Goal: Book appointment/travel/reservation

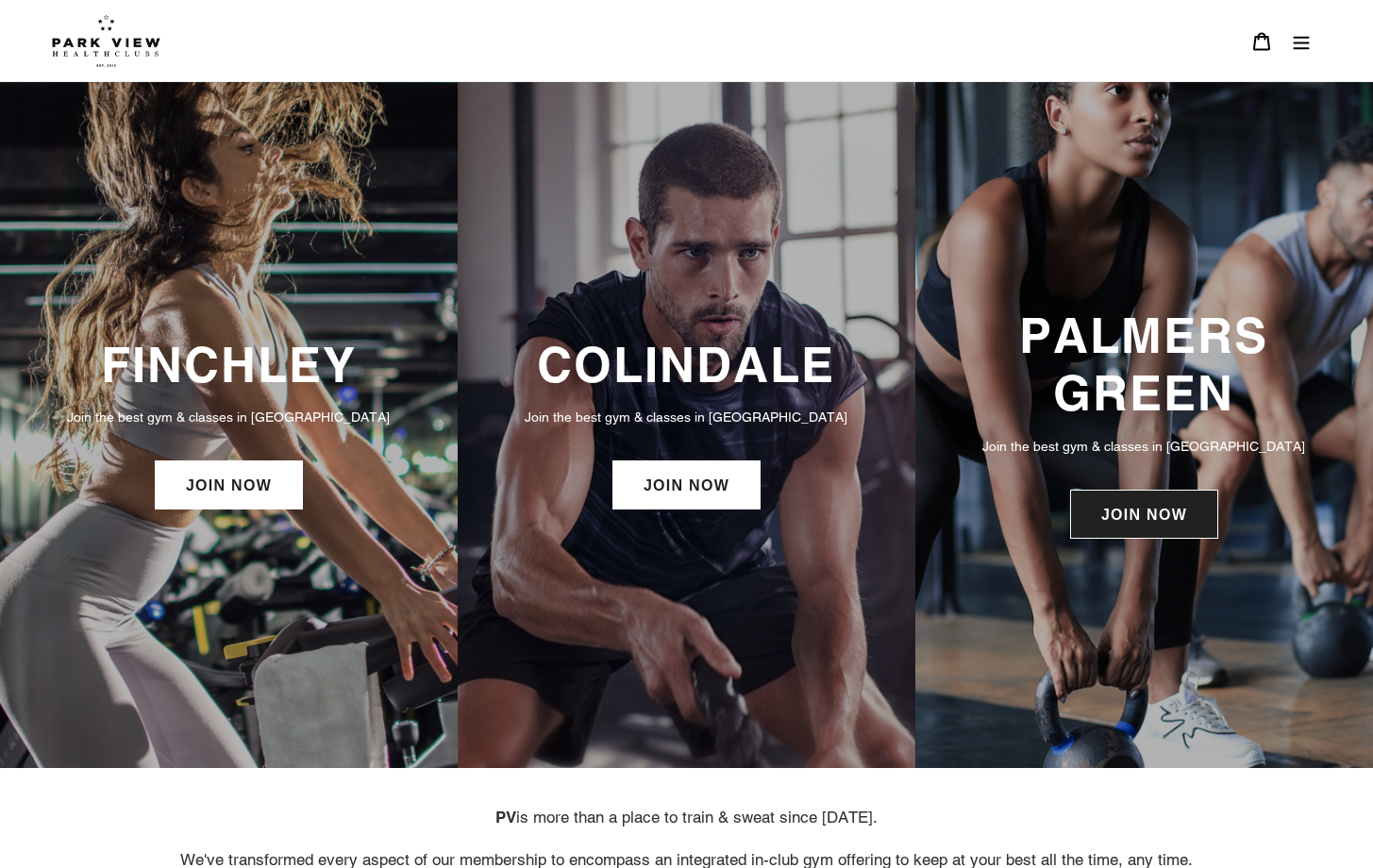
click at [1137, 528] on link "JOIN NOW" at bounding box center [1144, 514] width 148 height 49
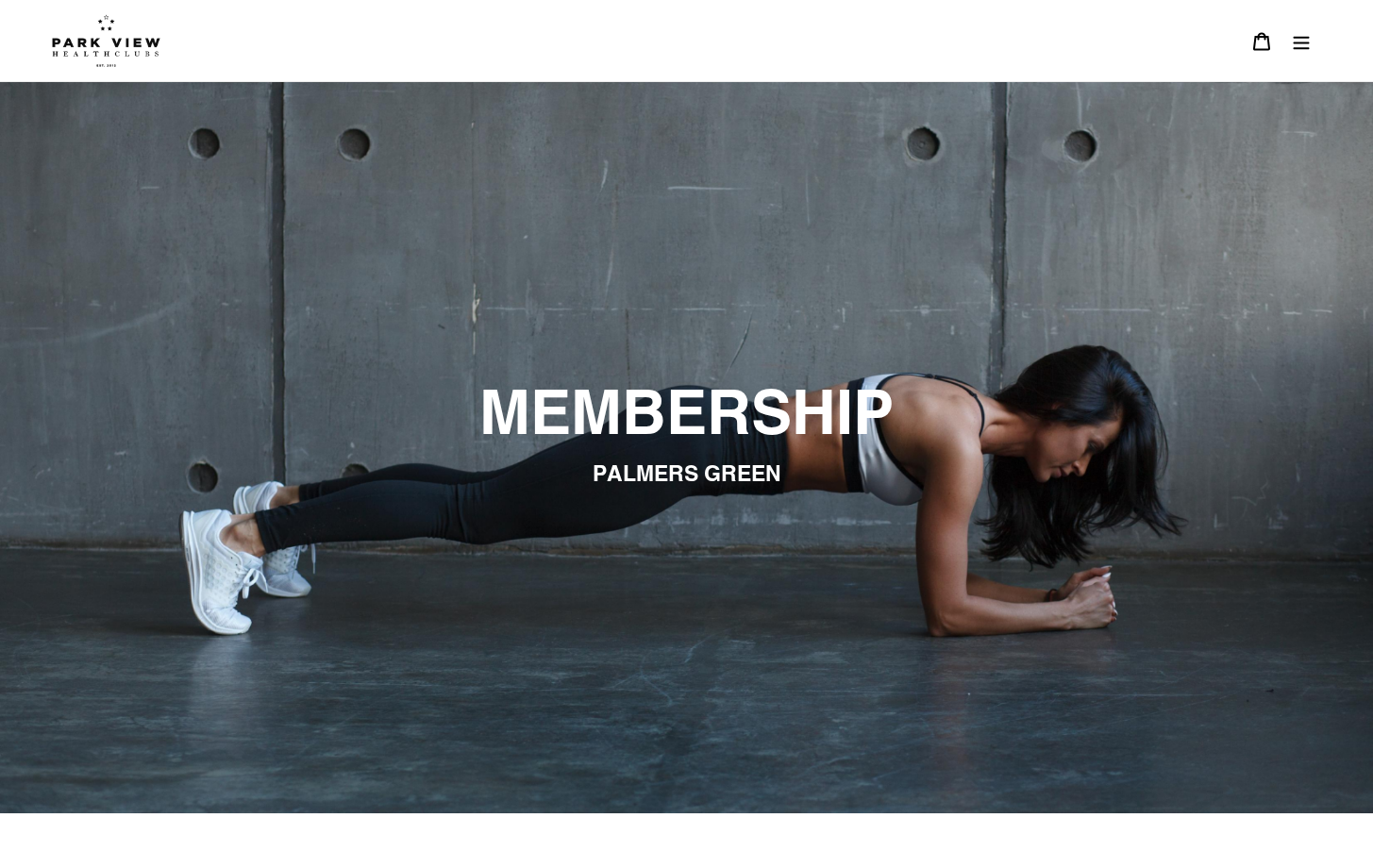
click at [1309, 30] on button "Menu" at bounding box center [1300, 41] width 40 height 41
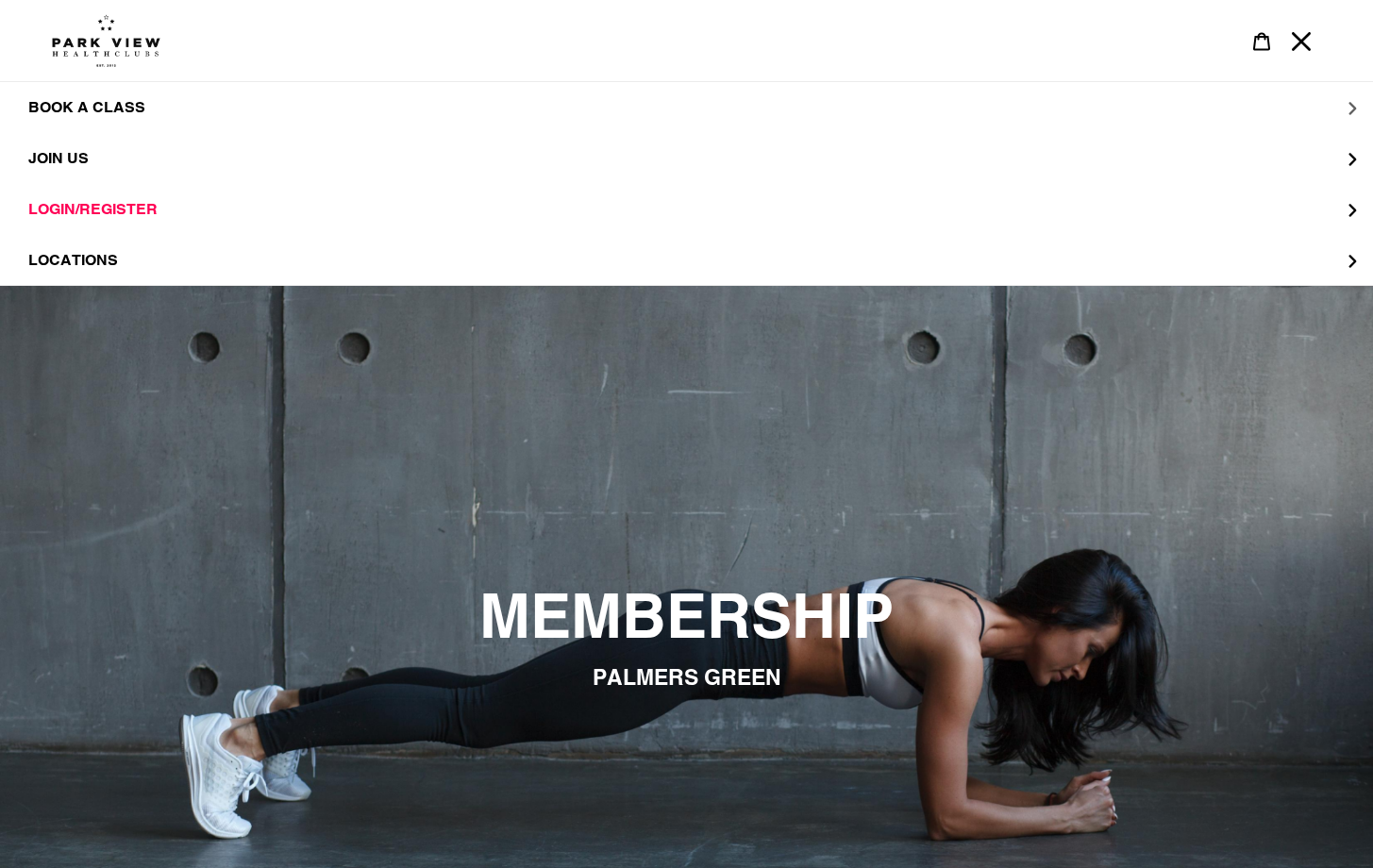
click at [106, 103] on span "BOOK A CLASS" at bounding box center [86, 107] width 117 height 19
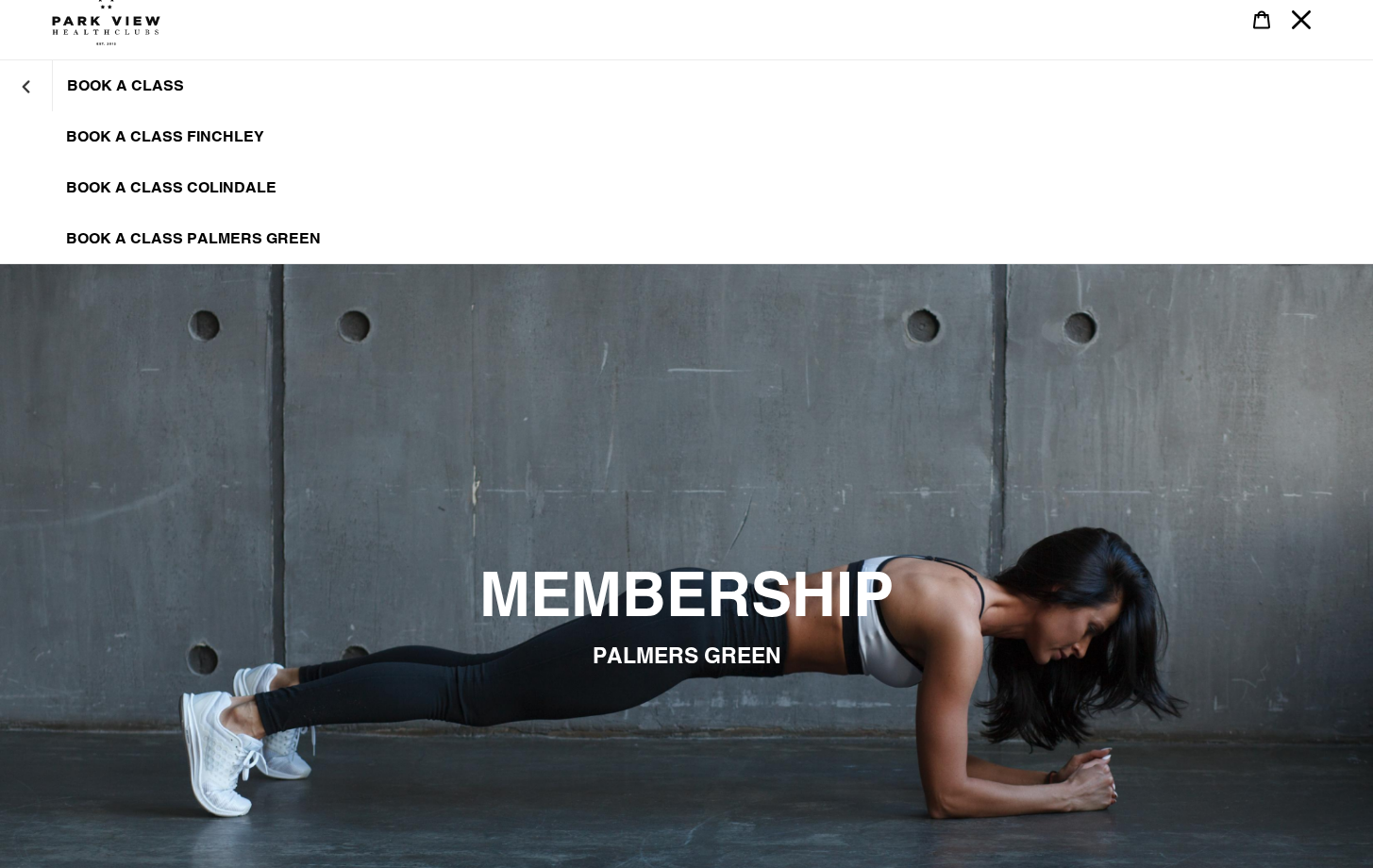
scroll to position [52, 0]
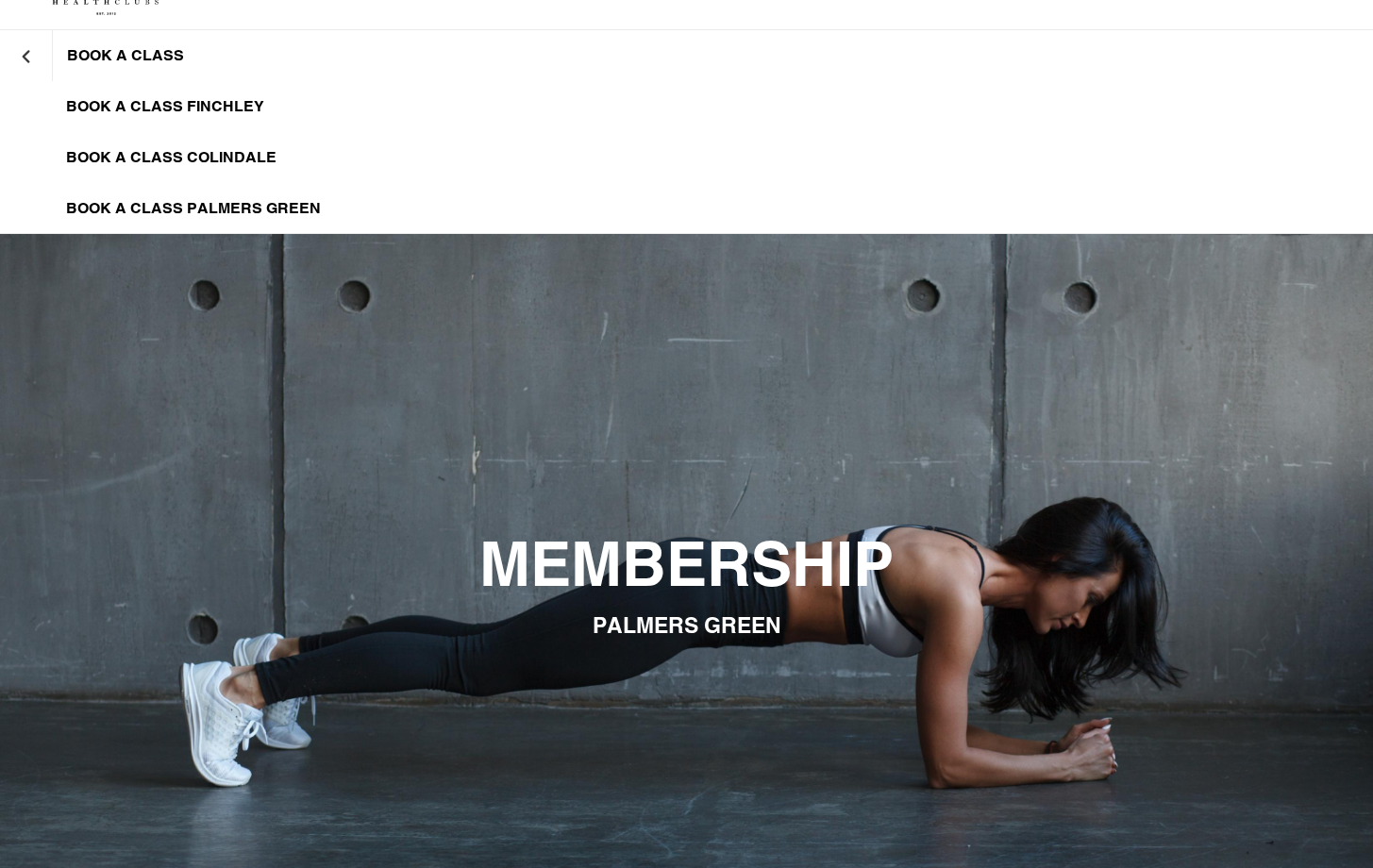
click at [196, 202] on span "BOOK A CLASS PALMERS GREEN" at bounding box center [193, 209] width 254 height 19
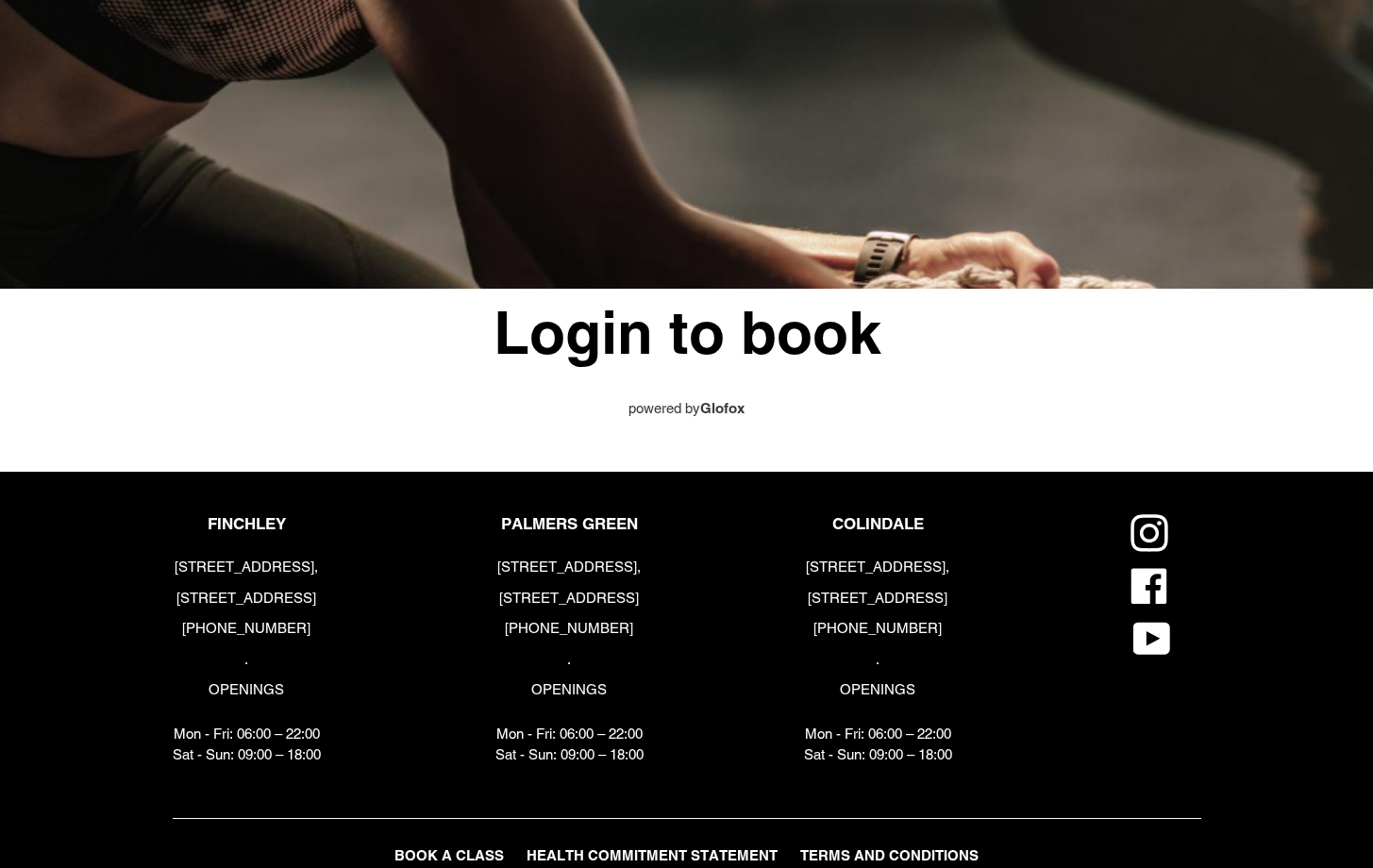
scroll to position [773, 0]
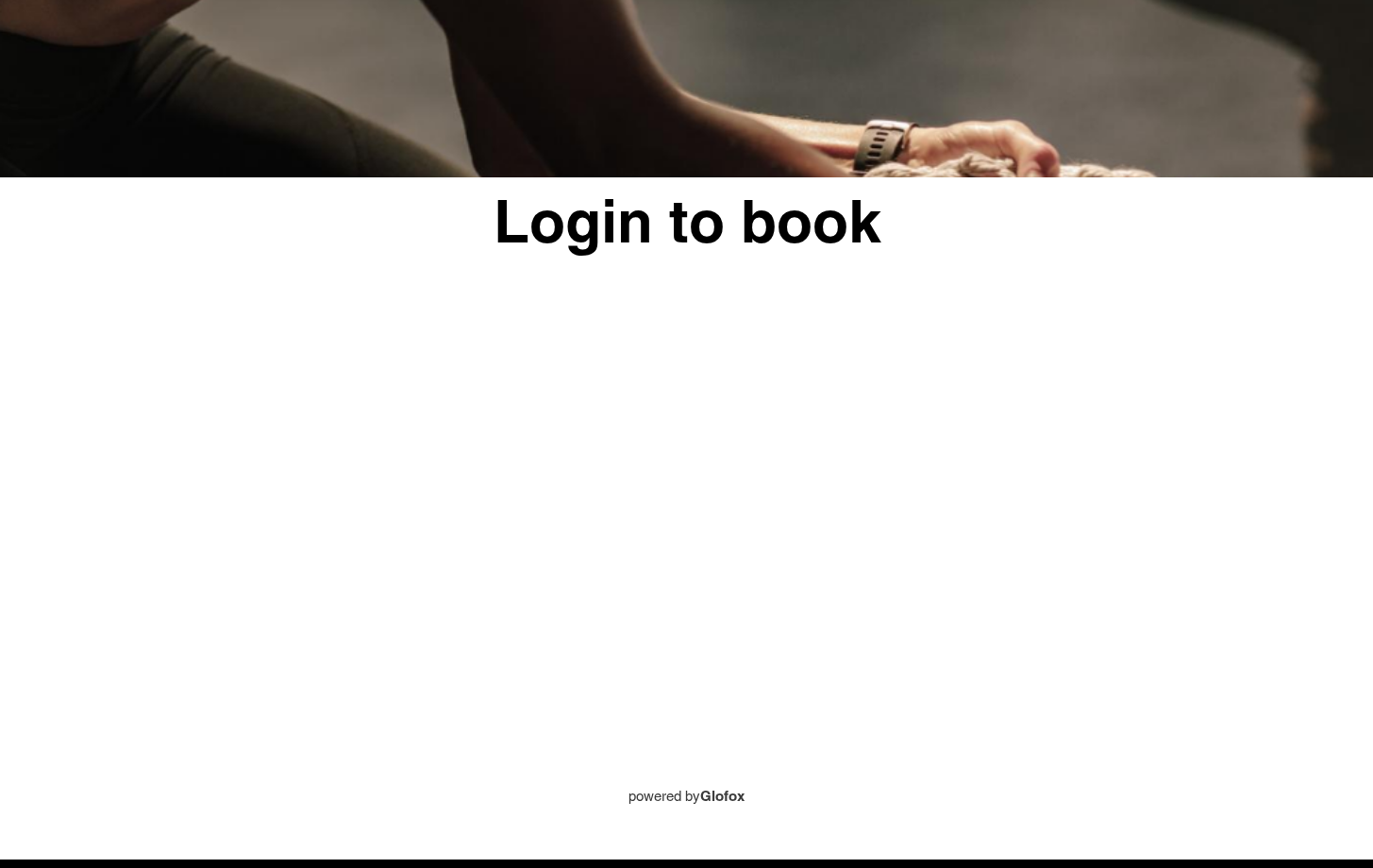
click at [57, 381] on div "Login to book powered by Glofox" at bounding box center [686, 492] width 1373 height 630
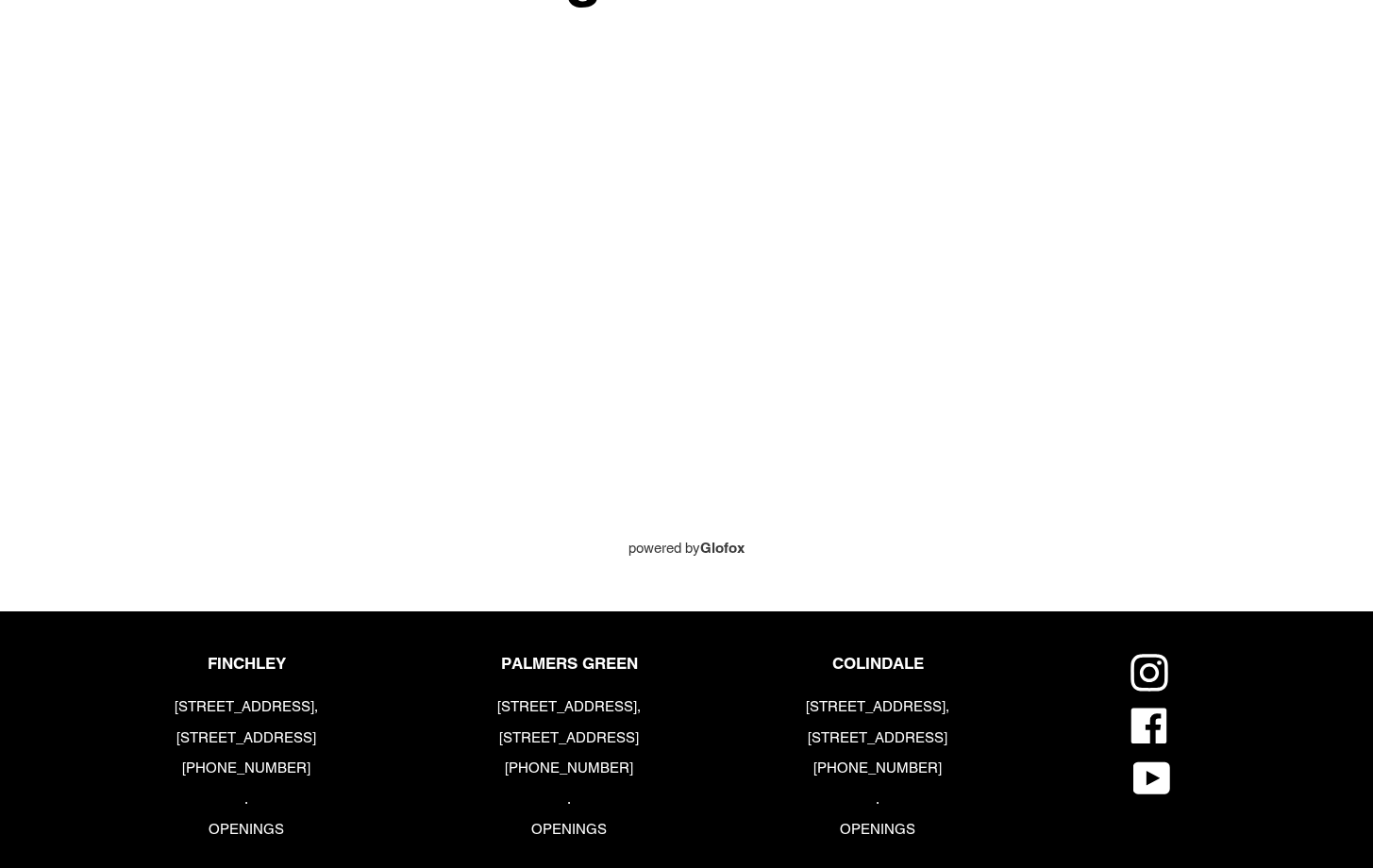
scroll to position [1034, 0]
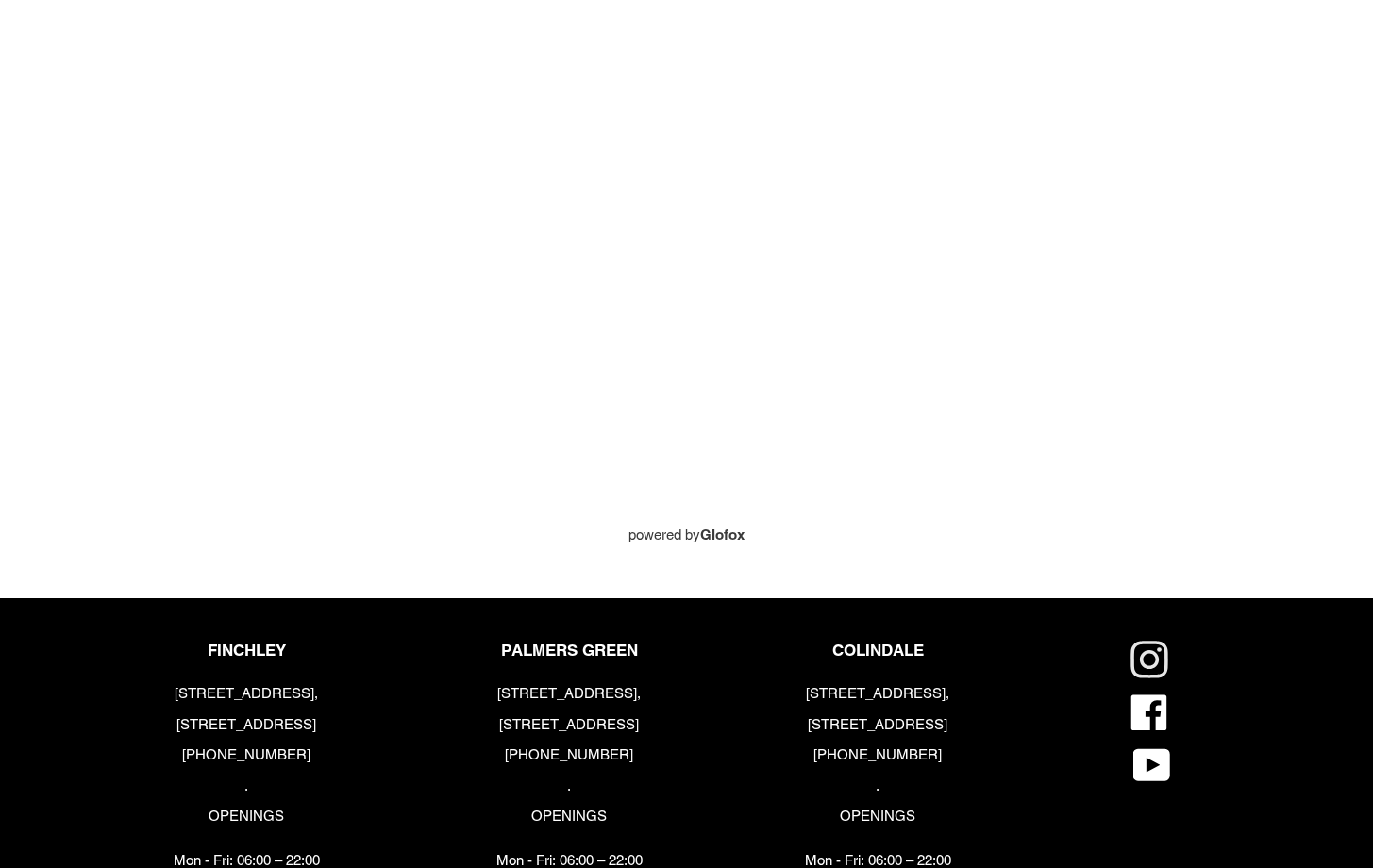
click at [1151, 647] on icon at bounding box center [1149, 659] width 38 height 38
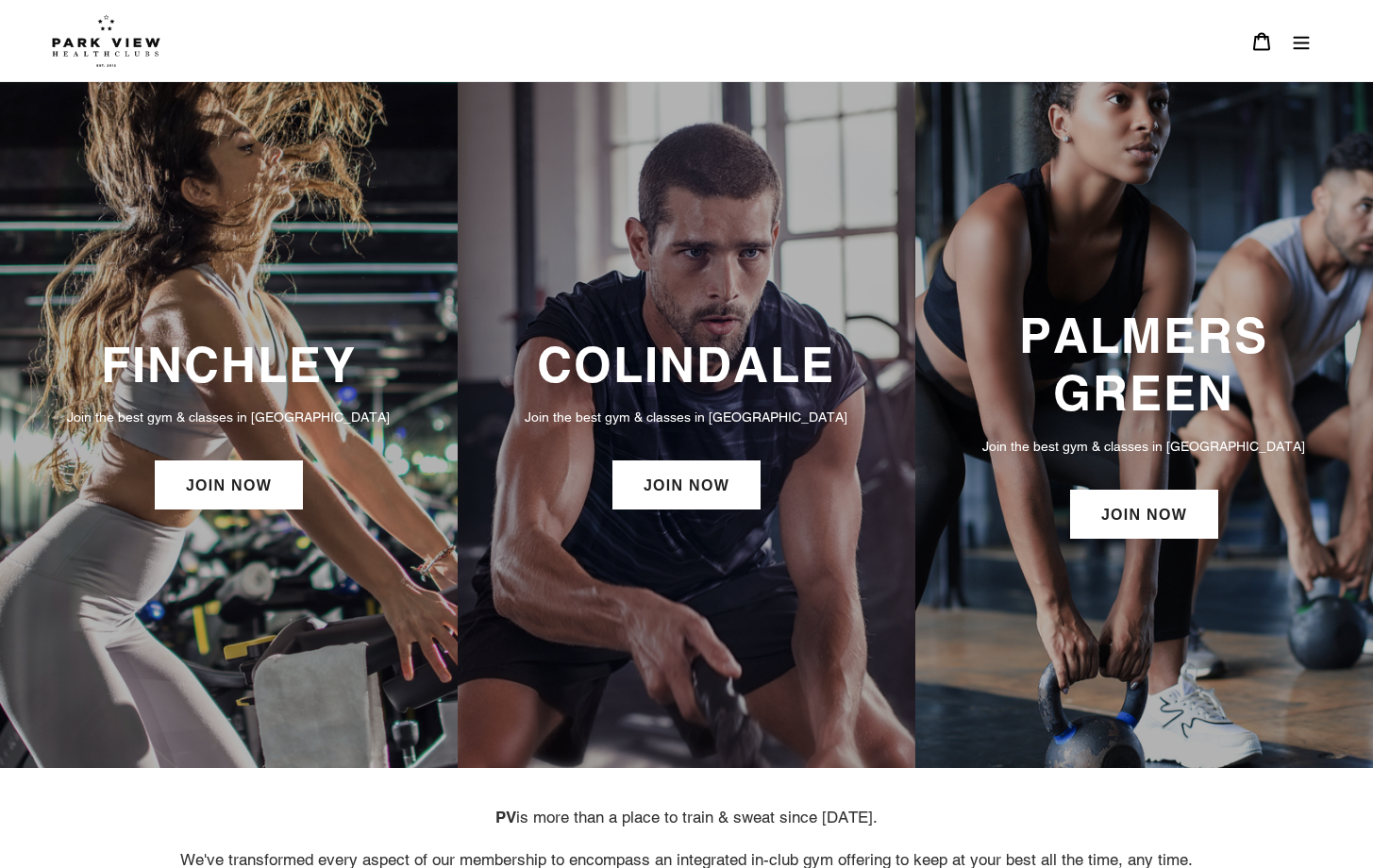
click at [1310, 38] on button "Menu" at bounding box center [1300, 41] width 40 height 41
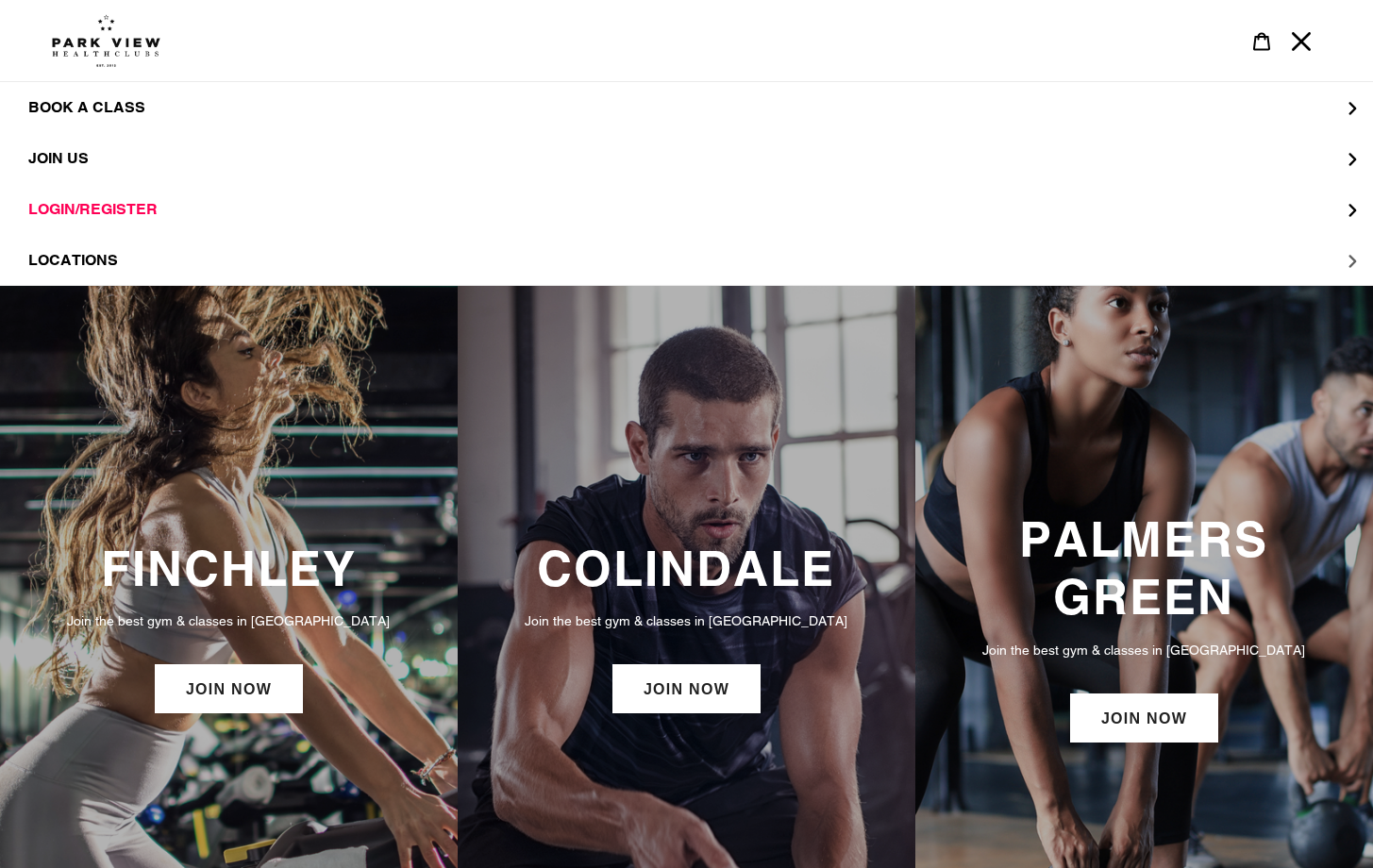
click at [61, 248] on button "LOCATIONS" at bounding box center [686, 260] width 1373 height 51
click at [111, 259] on span "Palmers Green" at bounding box center [133, 260] width 134 height 19
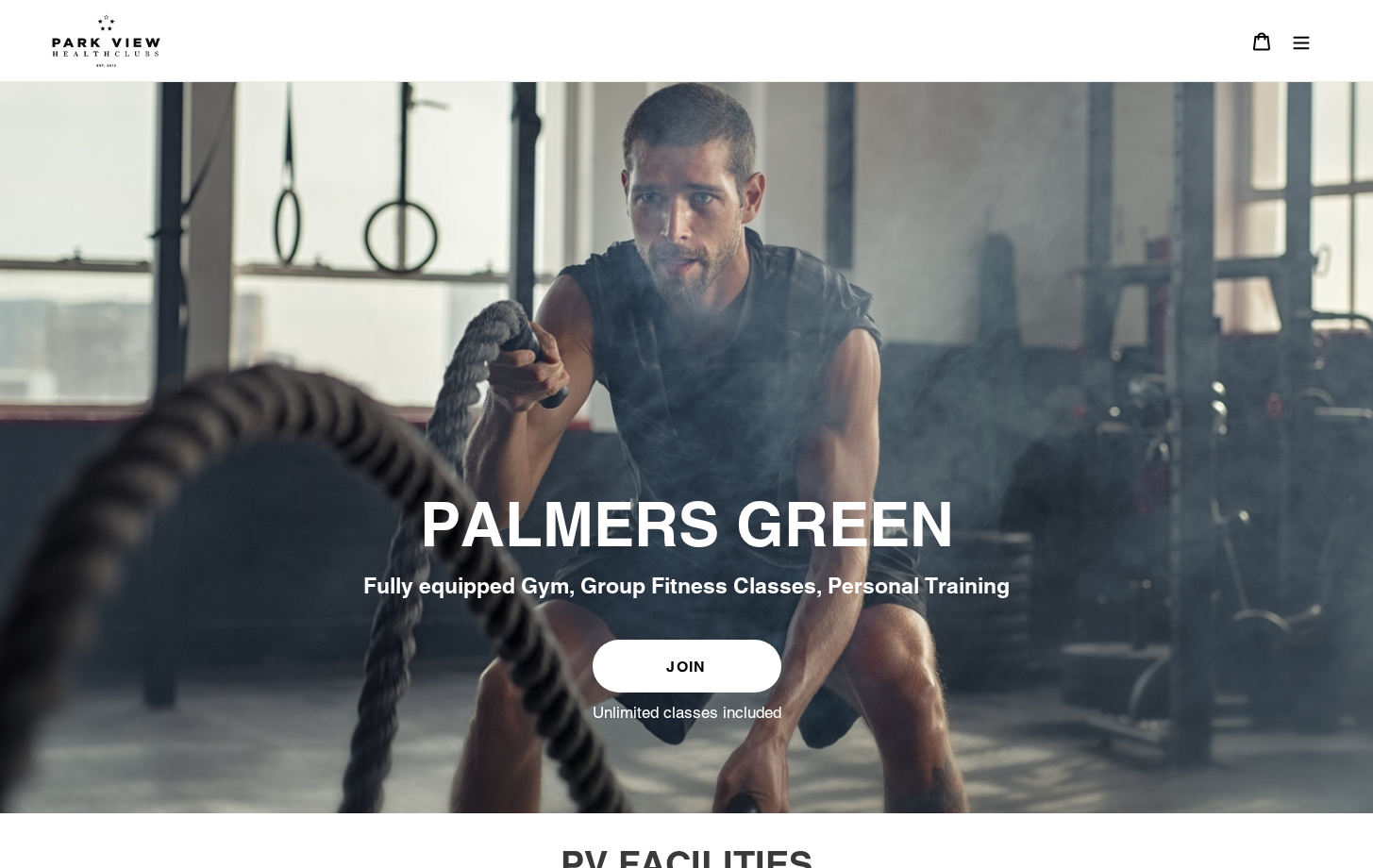
click at [91, 32] on img at bounding box center [106, 41] width 108 height 53
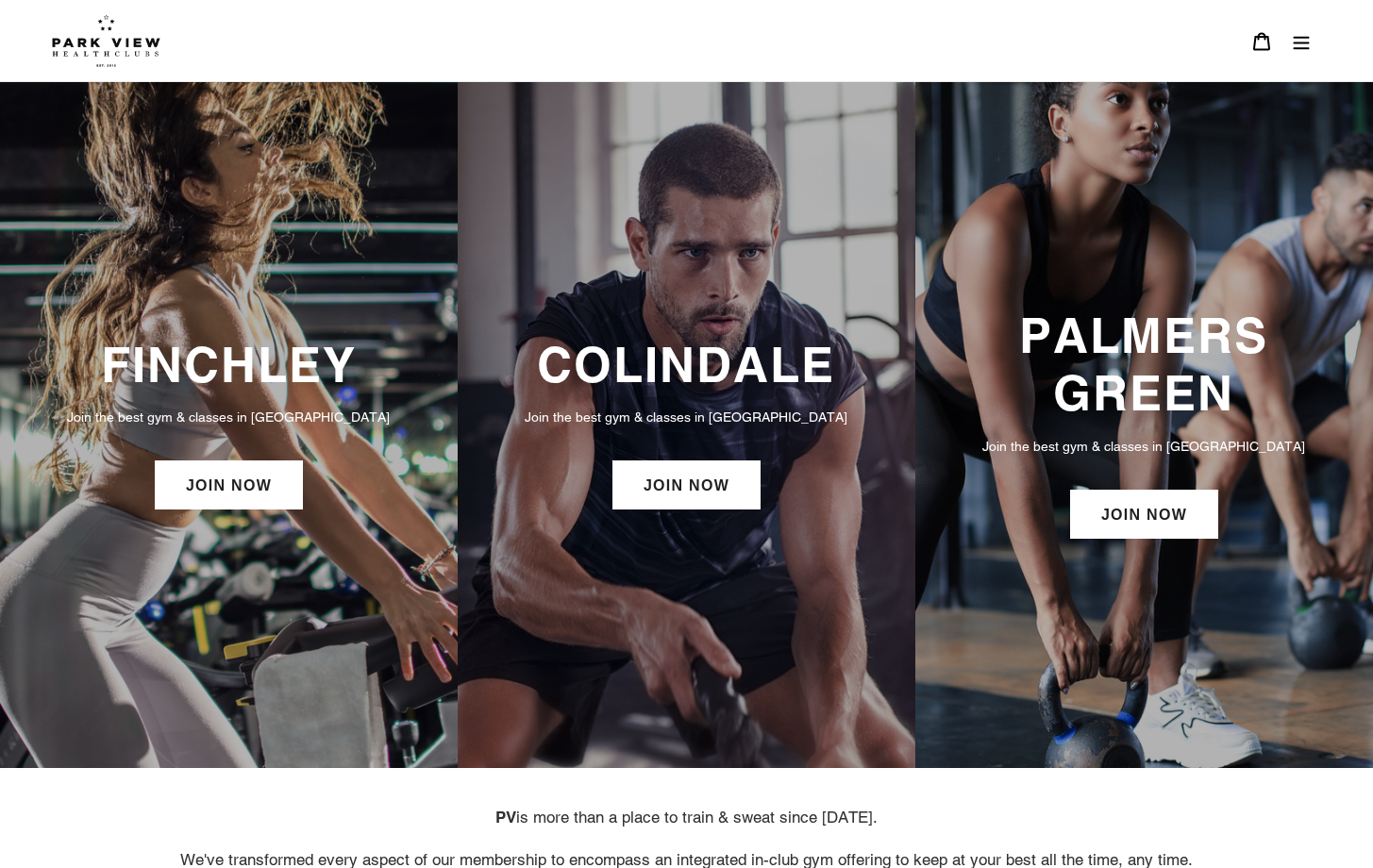
click at [1299, 44] on icon "Menu" at bounding box center [1301, 43] width 16 height 14
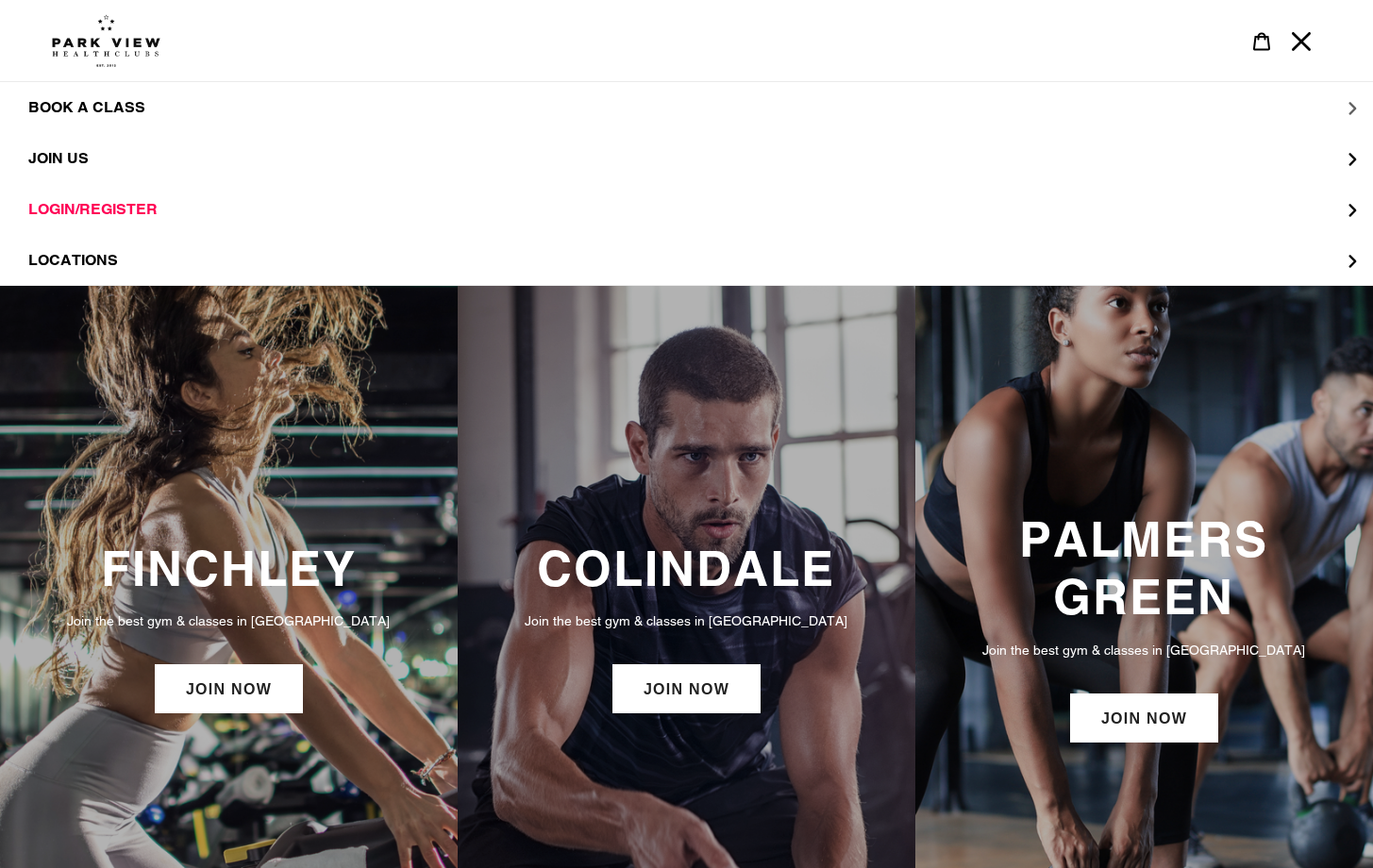
click at [142, 107] on span "BOOK A CLASS" at bounding box center [86, 107] width 117 height 19
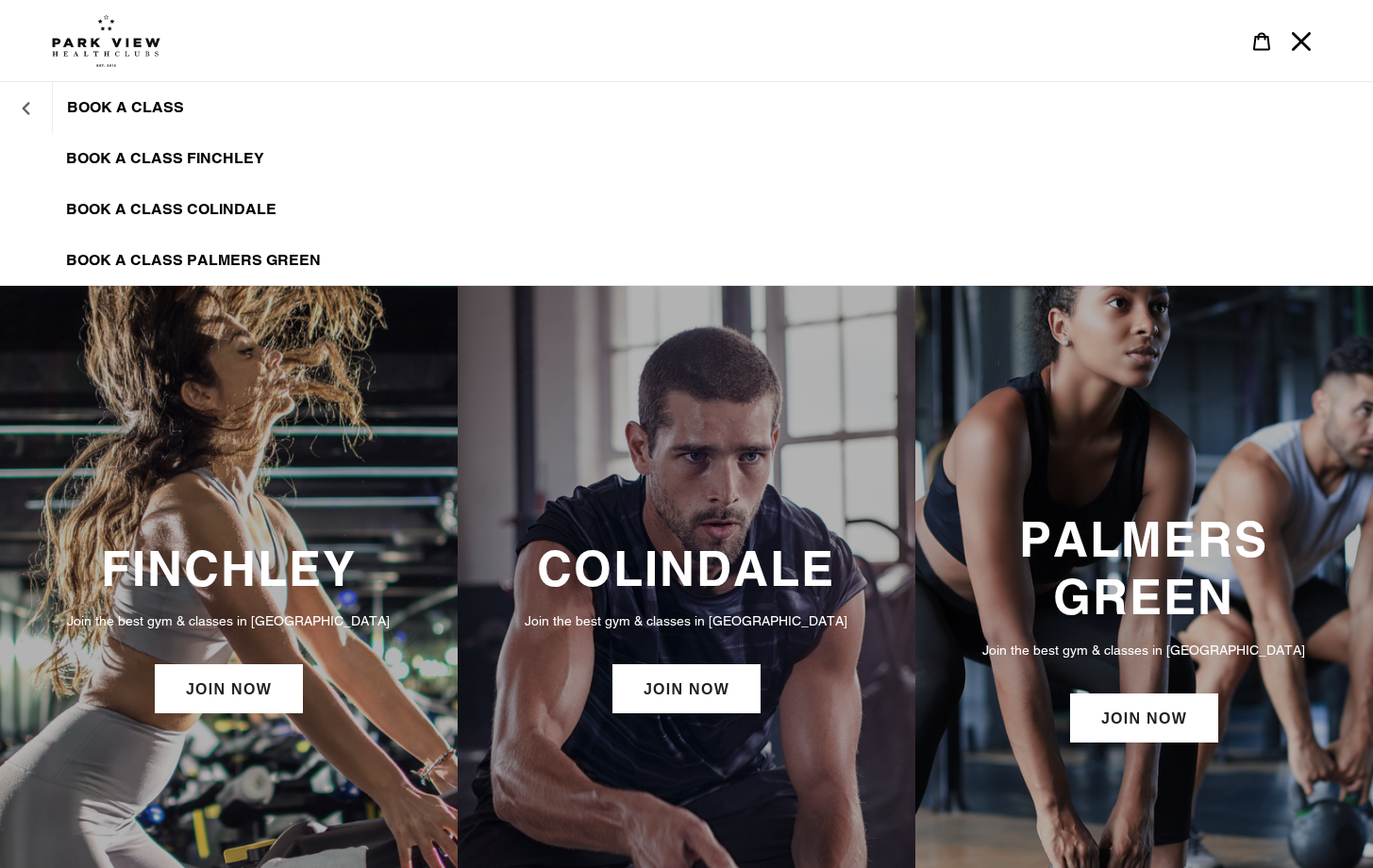
click at [32, 112] on button "BOOK A CLASS" at bounding box center [26, 107] width 52 height 45
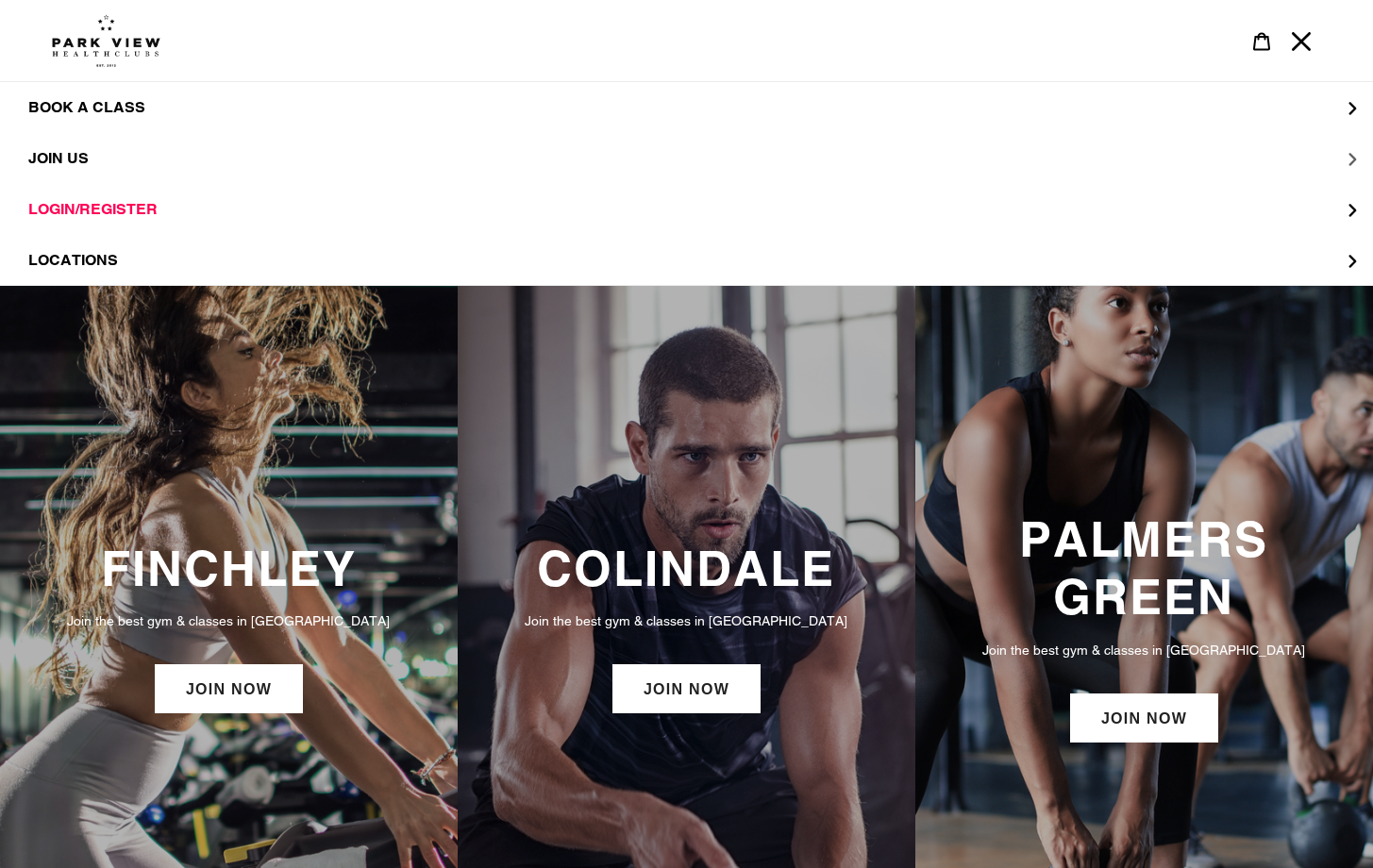
click at [57, 155] on span "JOIN US" at bounding box center [58, 159] width 60 height 19
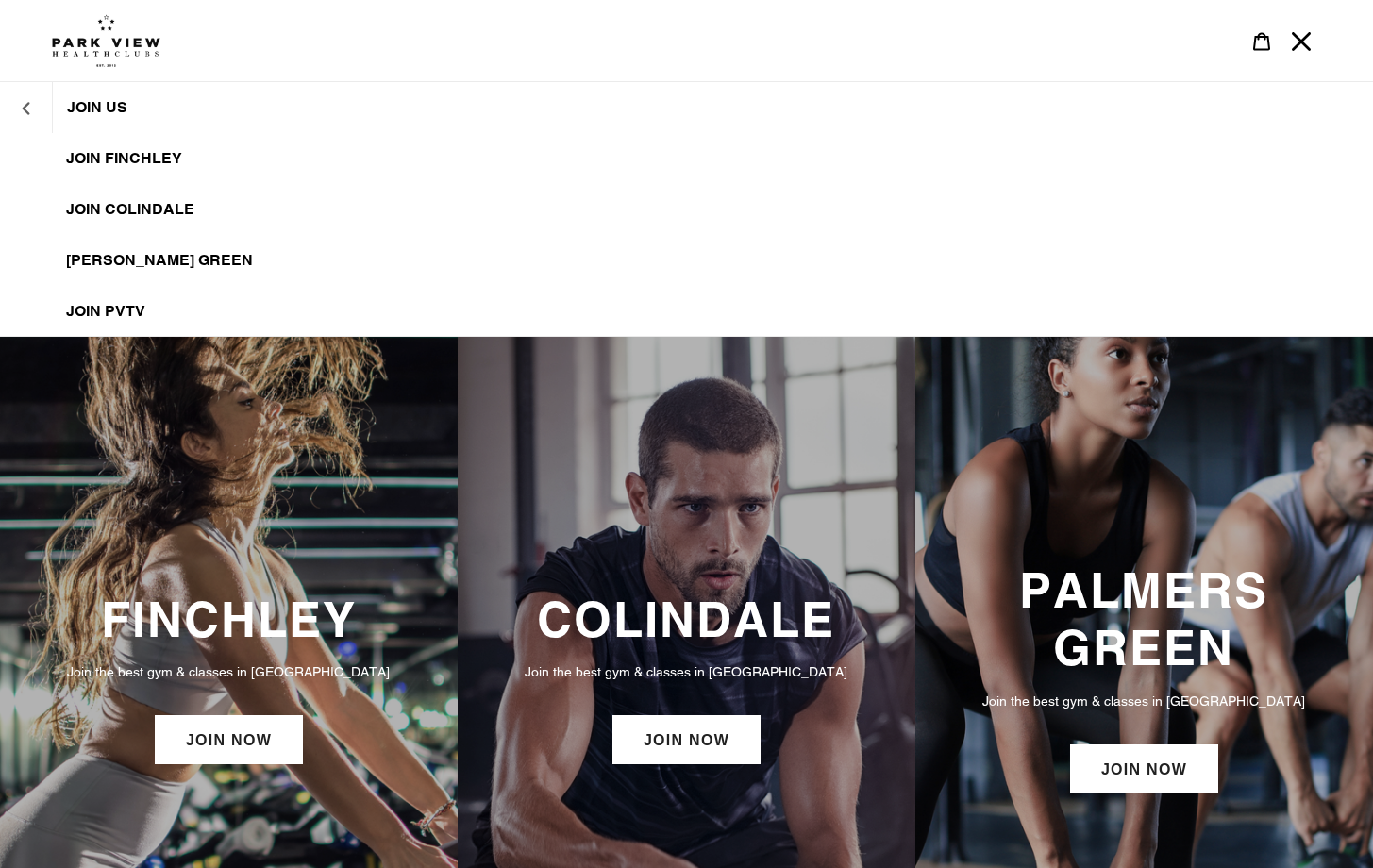
click at [26, 113] on icon "JOIN US" at bounding box center [25, 107] width 8 height 13
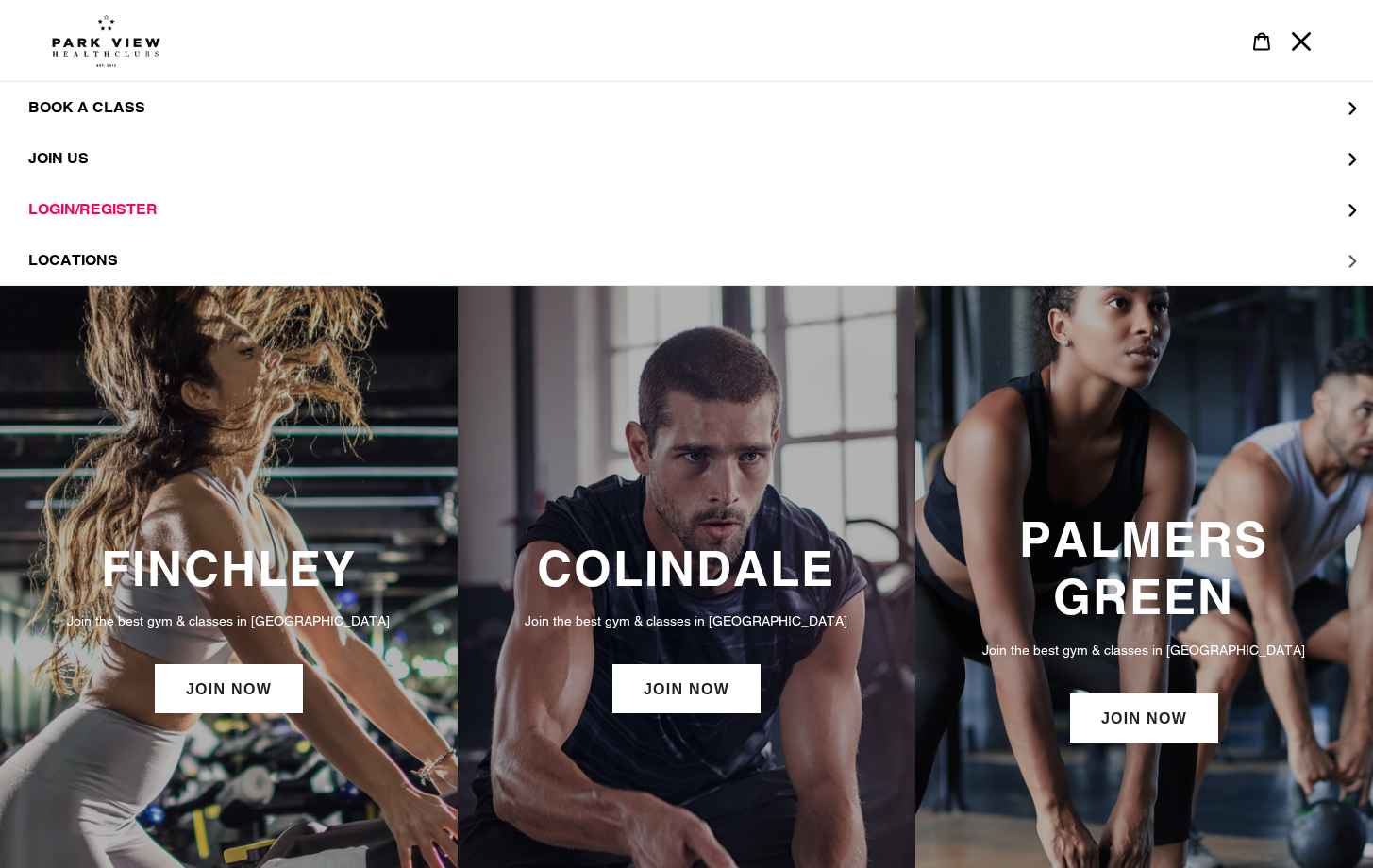
click at [98, 268] on span "LOCATIONS" at bounding box center [73, 260] width 90 height 19
click at [30, 112] on icon "LOCATIONS" at bounding box center [26, 108] width 14 height 14
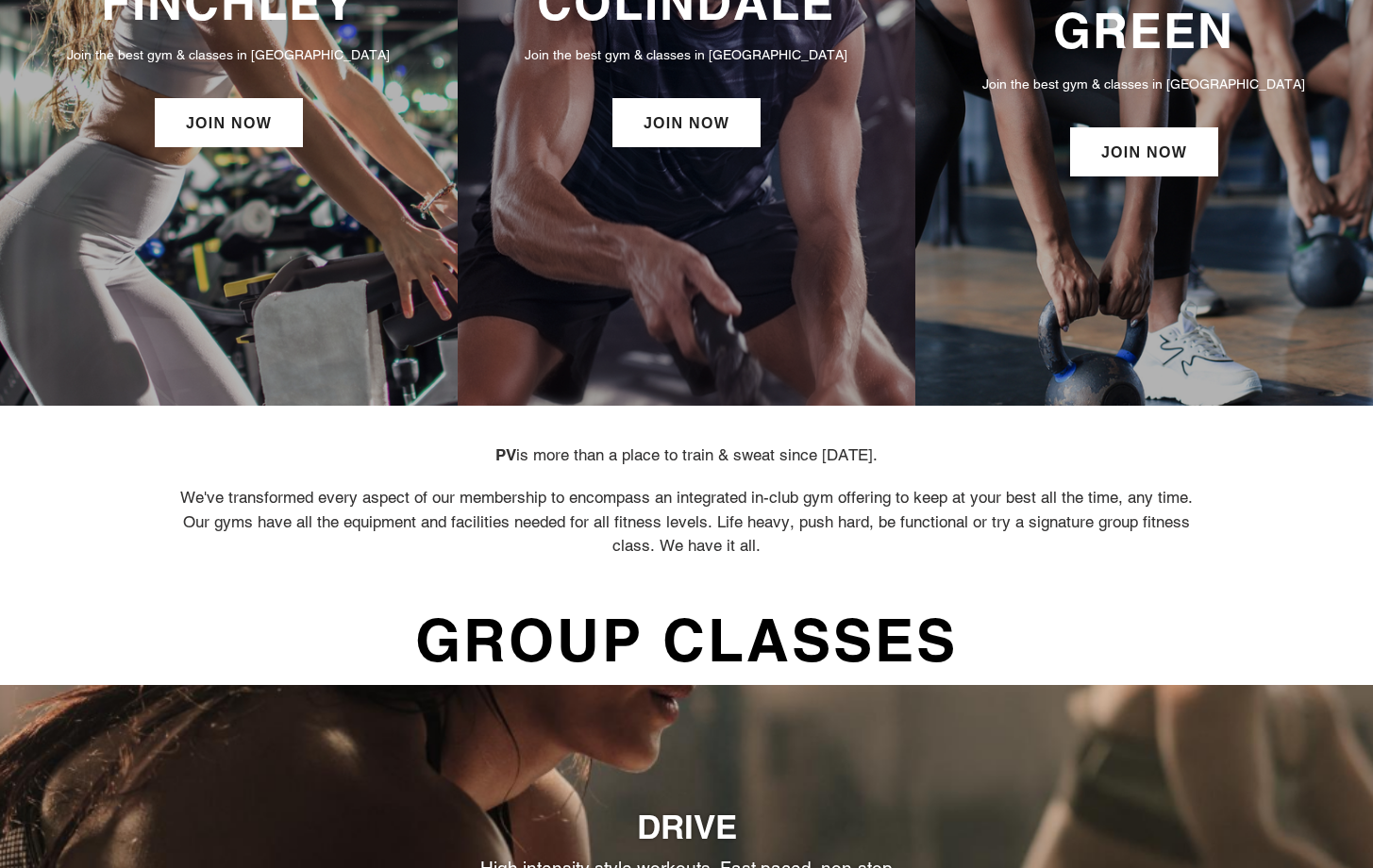
scroll to position [748, 0]
